Goal: Transaction & Acquisition: Purchase product/service

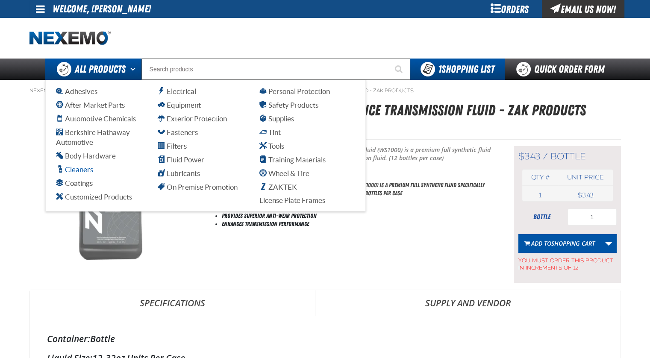
click at [82, 171] on span "Cleaners" at bounding box center [74, 169] width 37 height 8
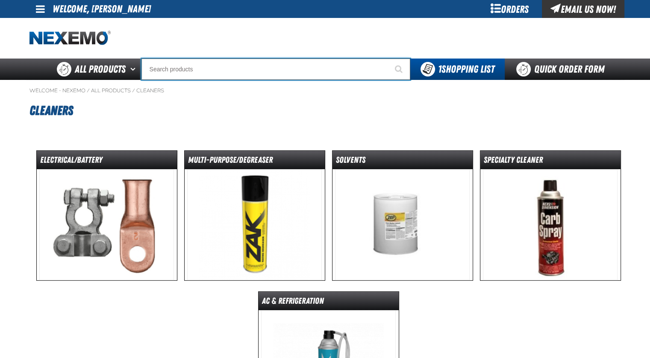
click at [209, 71] on input "Search" at bounding box center [276, 69] width 269 height 21
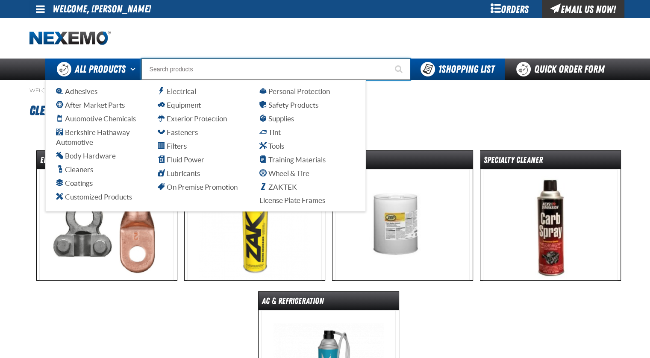
click at [99, 71] on span "All Products" at bounding box center [100, 69] width 51 height 15
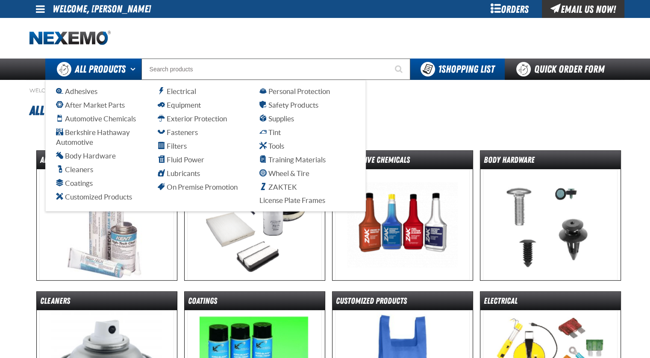
click at [113, 69] on span "All Products" at bounding box center [100, 69] width 51 height 15
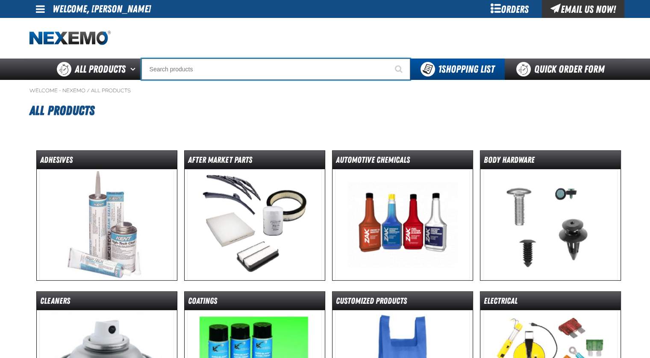
click at [207, 66] on input "Search" at bounding box center [276, 69] width 269 height 21
type input "tr"
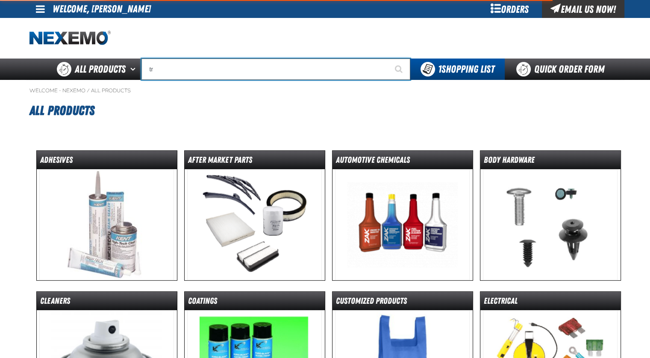
type input "tr 600HP Valve"
type input "tra"
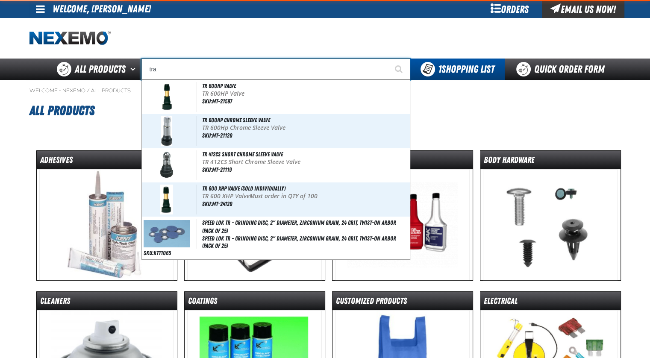
type input "transmission Machine"
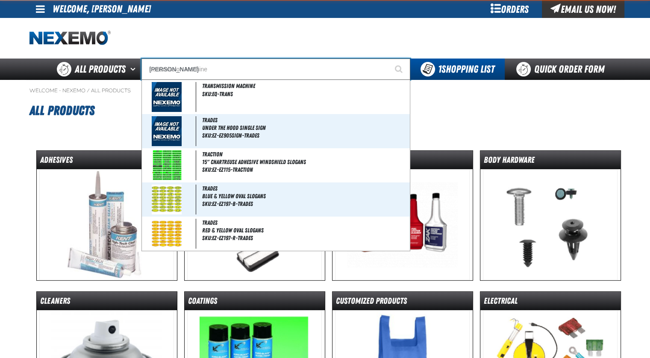
type input "trans"
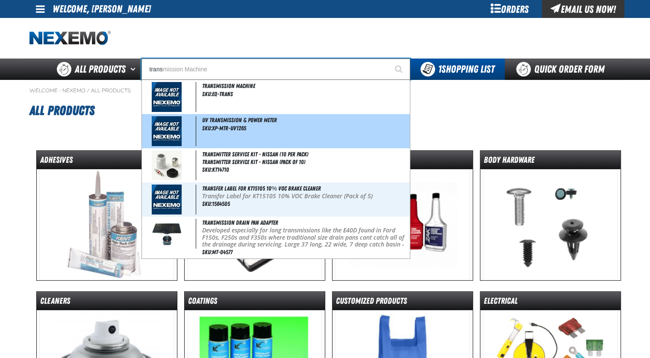
type input "transmission Machine"
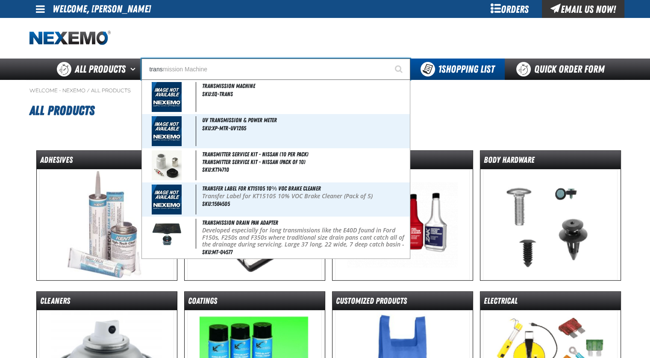
type input "trans"
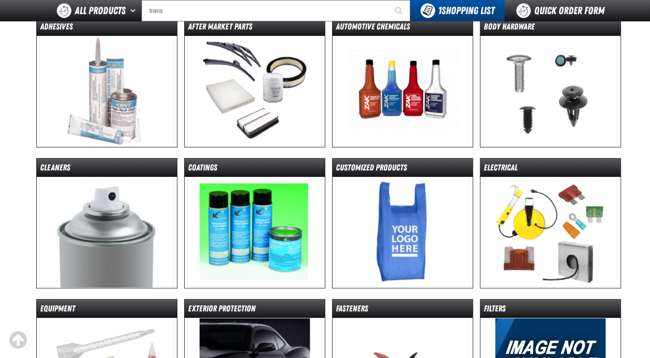
scroll to position [86, 0]
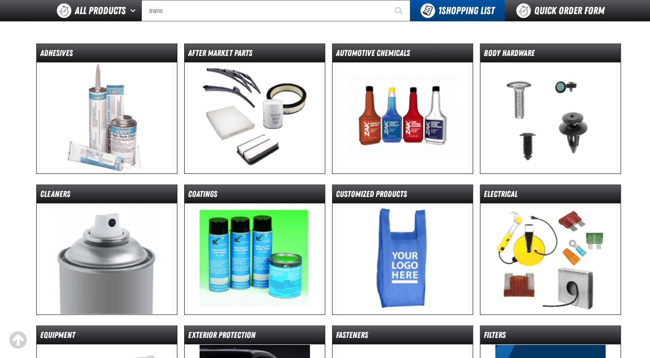
click at [398, 136] on img at bounding box center [402, 117] width 135 height 111
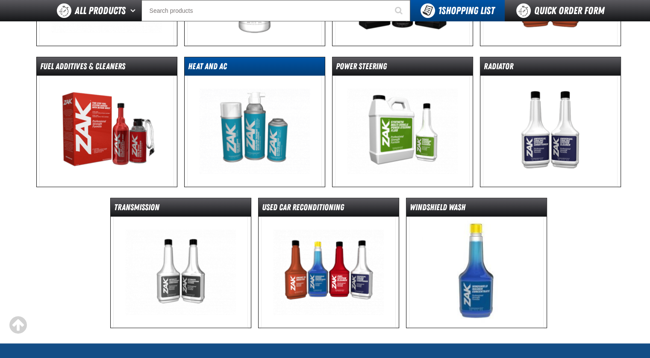
scroll to position [214, 0]
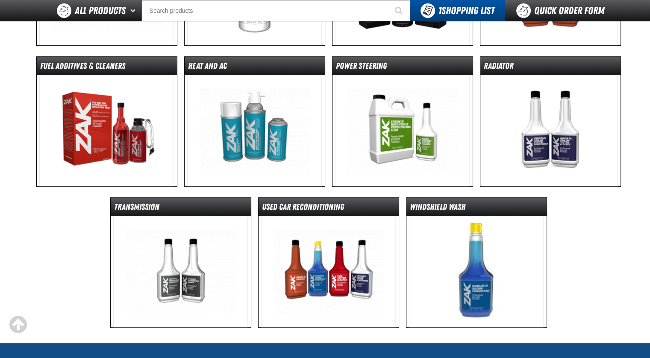
click at [176, 249] on img at bounding box center [180, 271] width 135 height 111
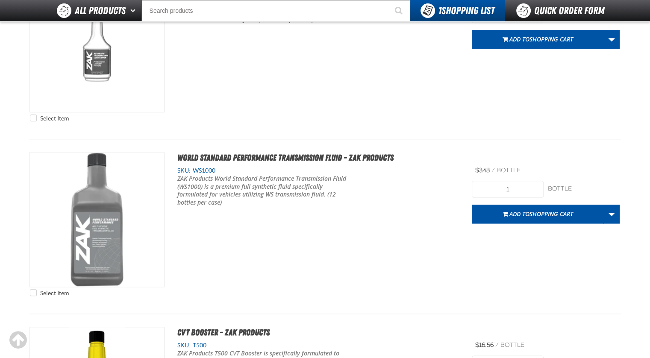
scroll to position [941, 0]
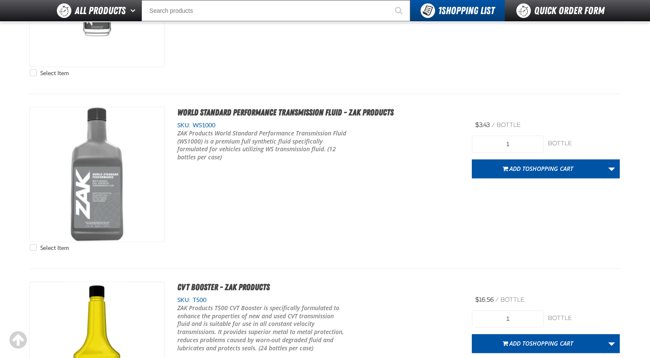
click at [376, 214] on div "Select Item World Standard Performance Transmission Fluid - ZAK Products SKU: W…" at bounding box center [326, 181] width 592 height 149
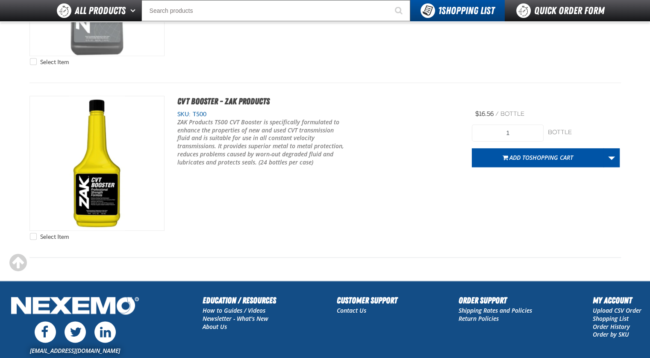
scroll to position [1084, 0]
click at [17, 263] on span "Scroll to the top" at bounding box center [18, 263] width 18 height 19
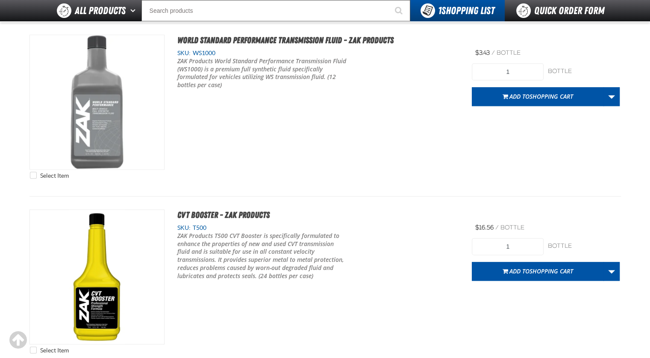
scroll to position [1026, 0]
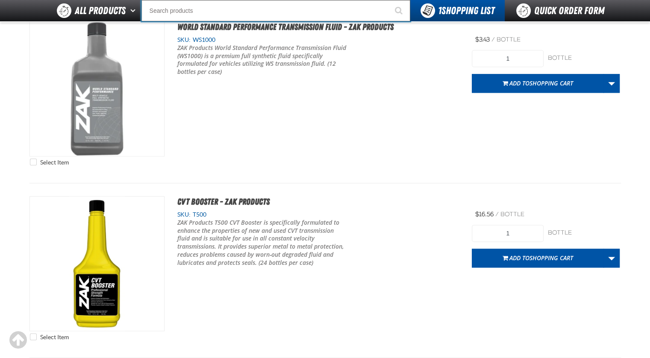
click at [188, 9] on input "Search" at bounding box center [276, 10] width 269 height 21
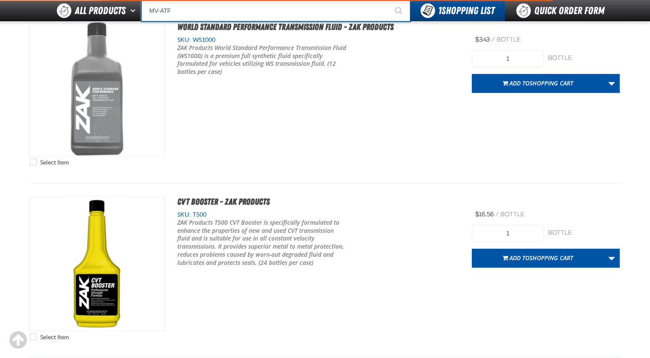
type input "MV-ATF"
click at [389, 0] on button "Start Searching" at bounding box center [399, 10] width 21 height 21
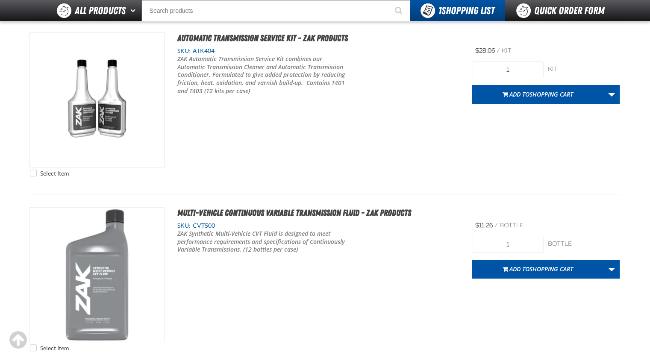
scroll to position [128, 0]
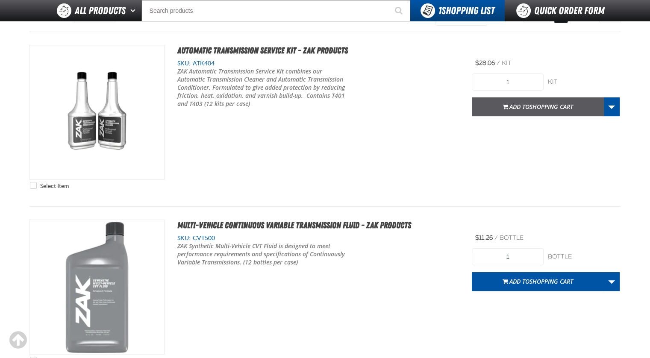
click at [545, 106] on span "Shopping Cart" at bounding box center [552, 107] width 44 height 8
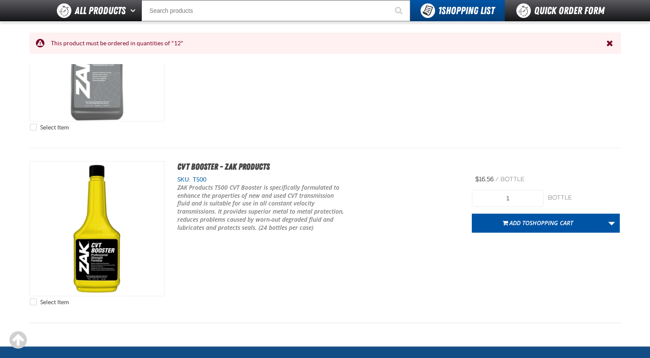
scroll to position [1112, 0]
